Goal: Check status: Check status

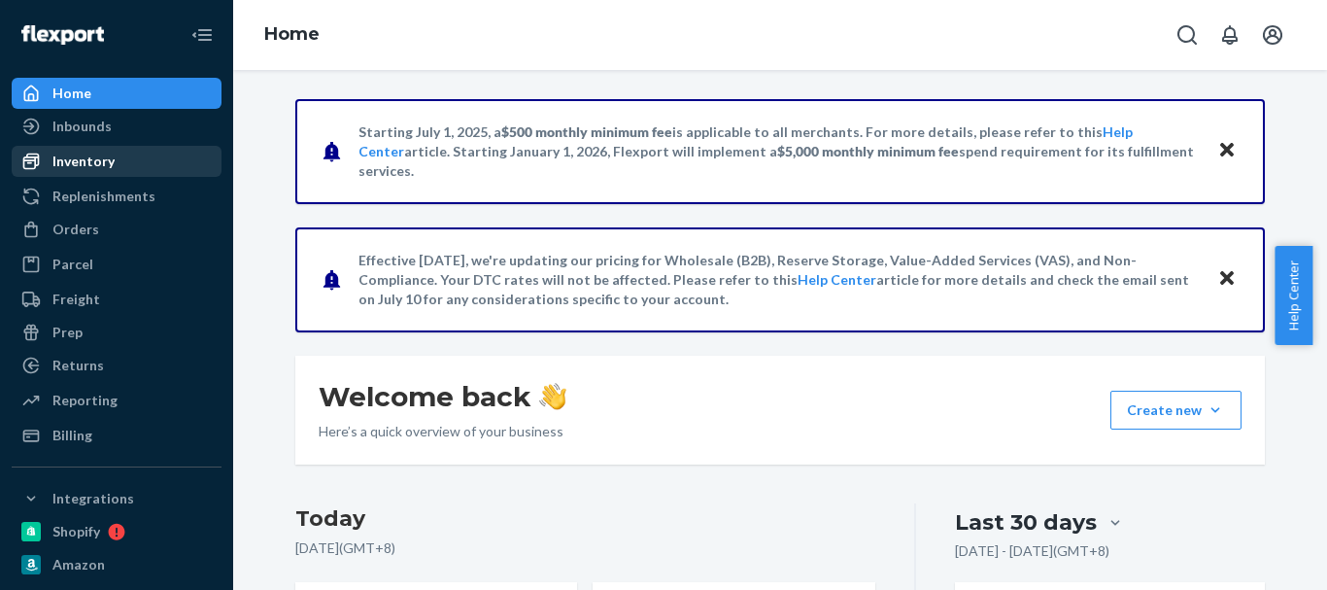
click at [91, 161] on div "Inventory" at bounding box center [83, 161] width 62 height 19
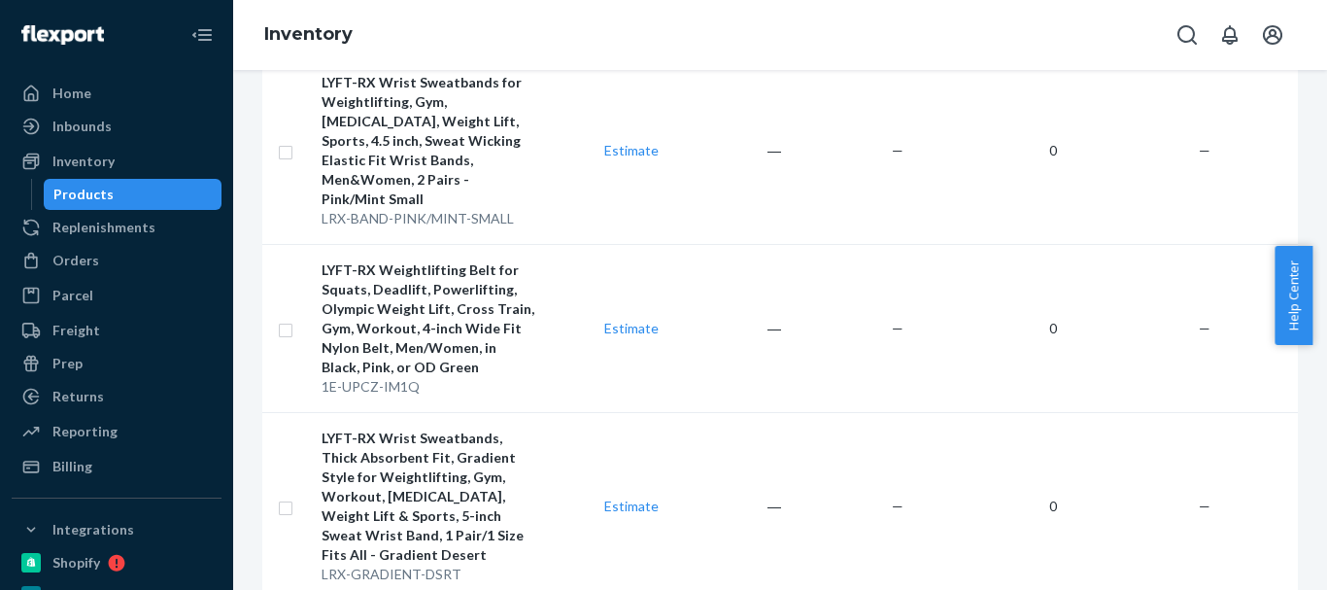
scroll to position [10281, 0]
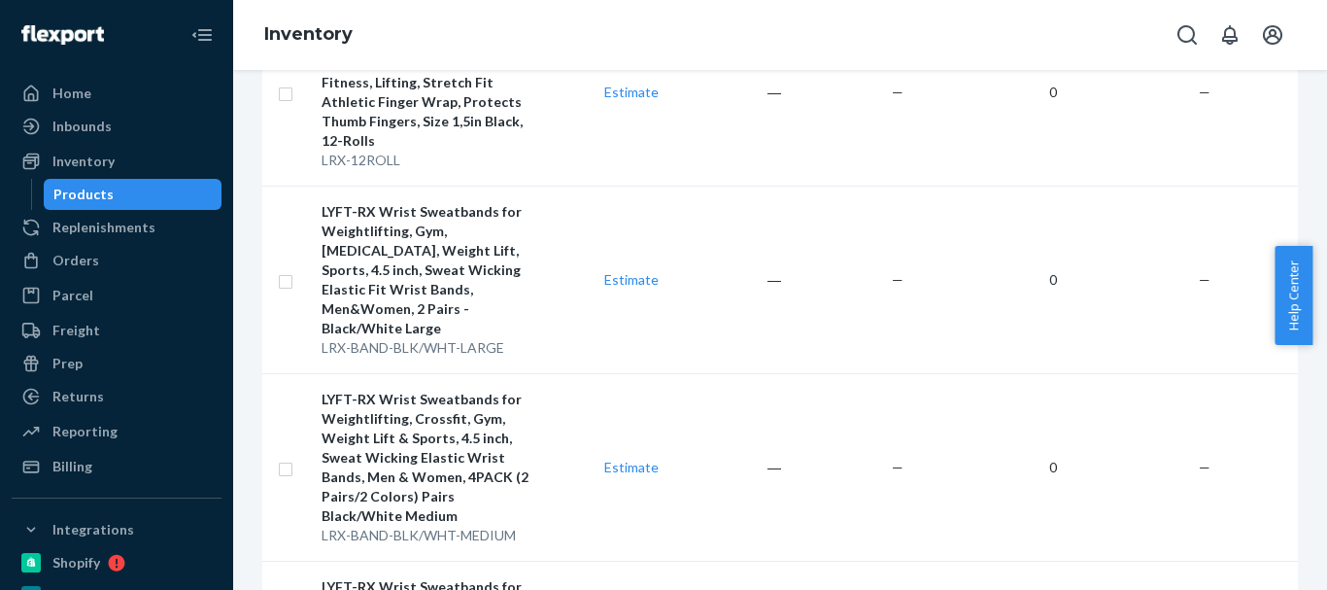
scroll to position [3899, 0]
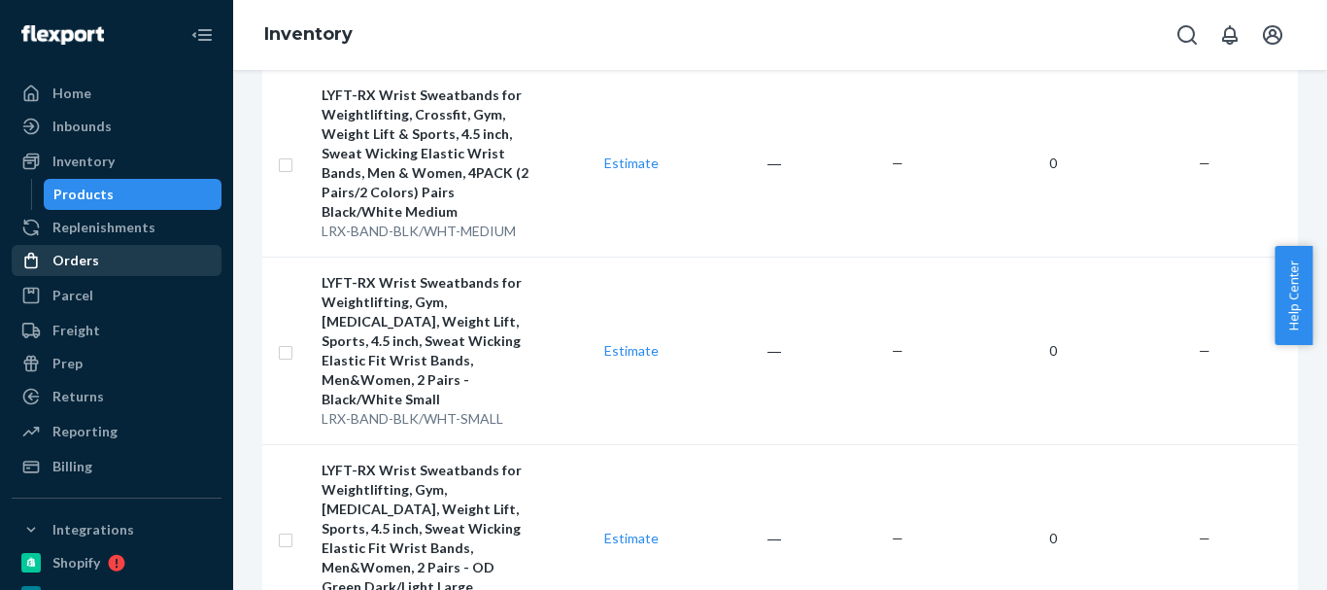
click at [69, 254] on div "Orders" at bounding box center [75, 260] width 47 height 19
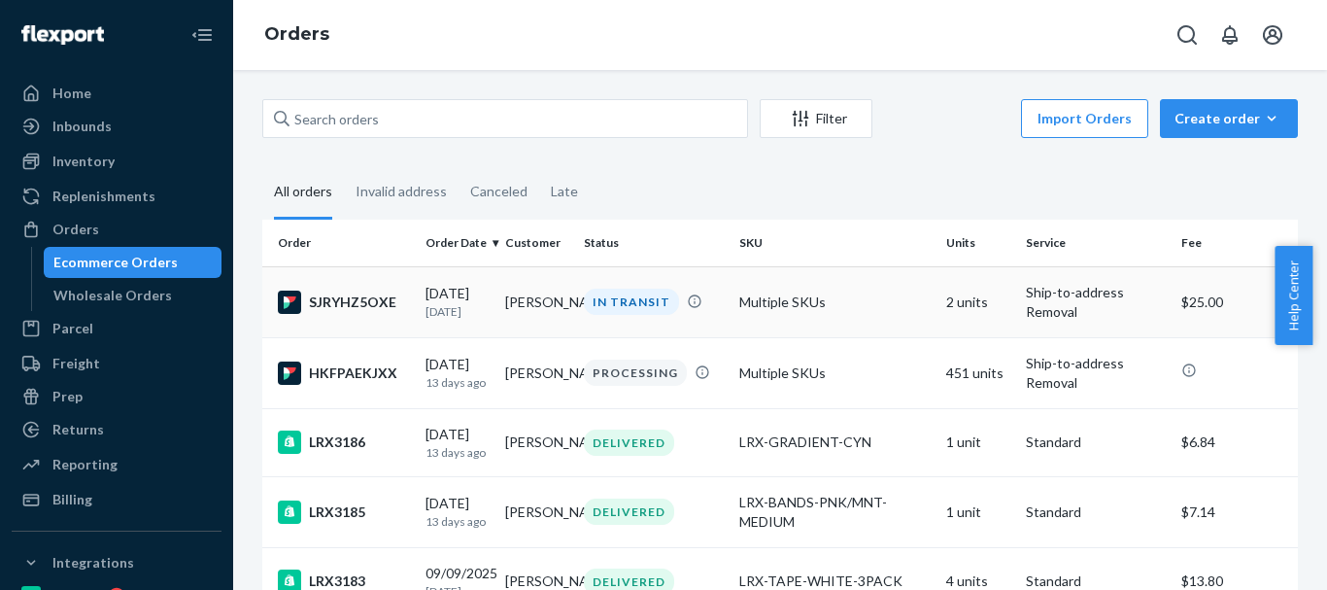
click at [387, 294] on div "SJRYHZ5OXE" at bounding box center [344, 302] width 132 height 23
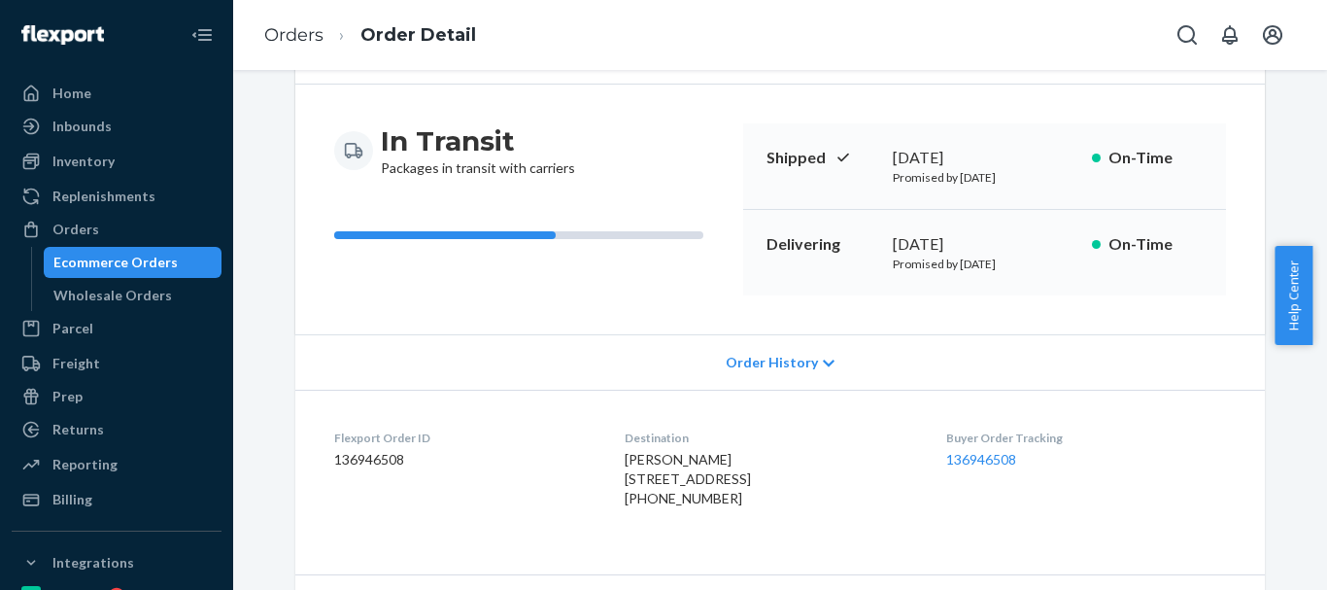
scroll to position [194, 0]
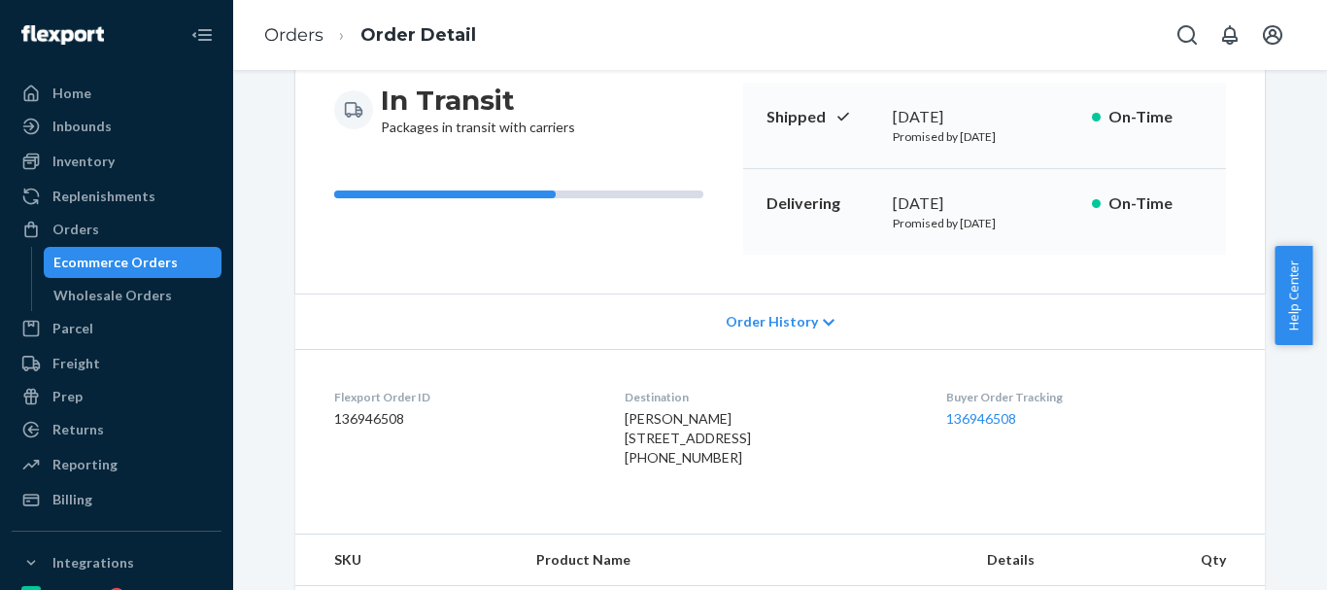
click at [797, 325] on span "Order History" at bounding box center [772, 321] width 92 height 19
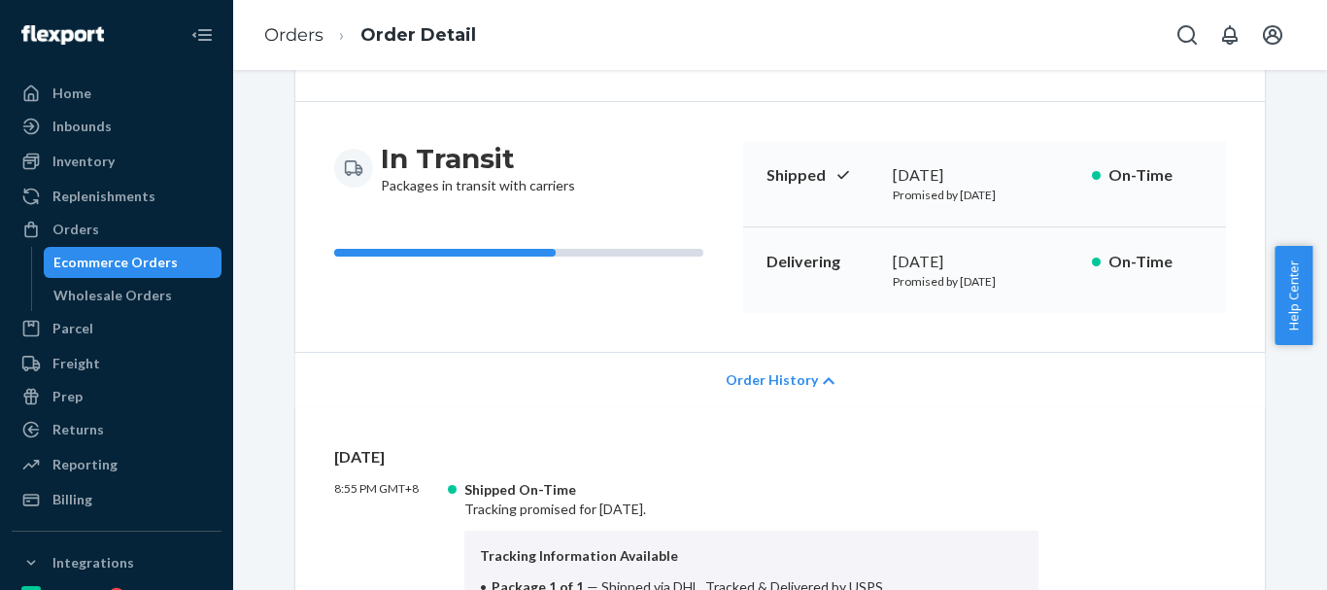
scroll to position [0, 0]
